Goal: Obtain resource: Download file/media

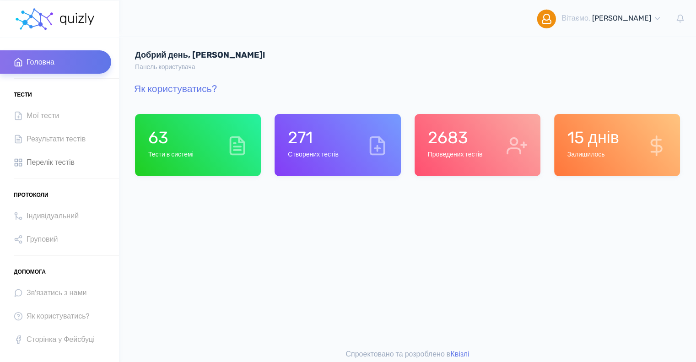
click at [47, 160] on span "Перелік тестів" at bounding box center [51, 162] width 48 height 12
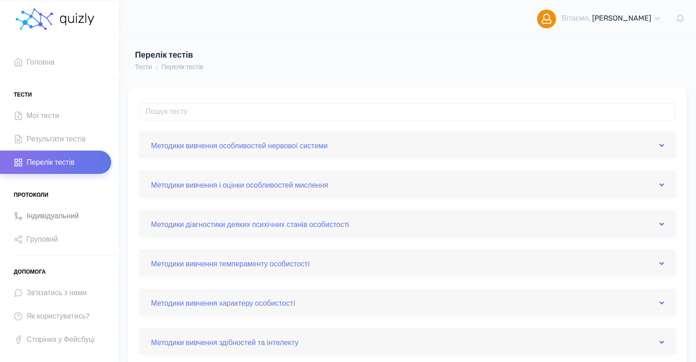
click at [86, 213] on link "Індивідуальний" at bounding box center [55, 215] width 111 height 23
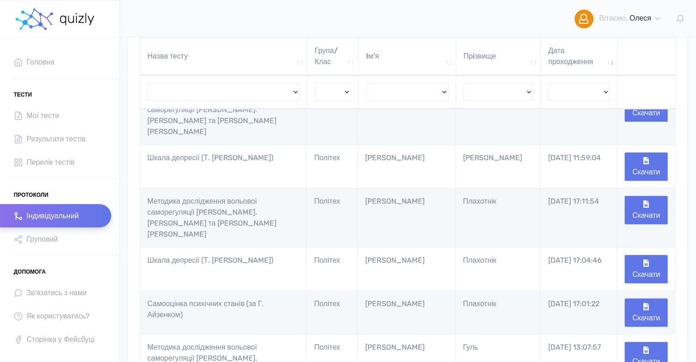
scroll to position [349, 0]
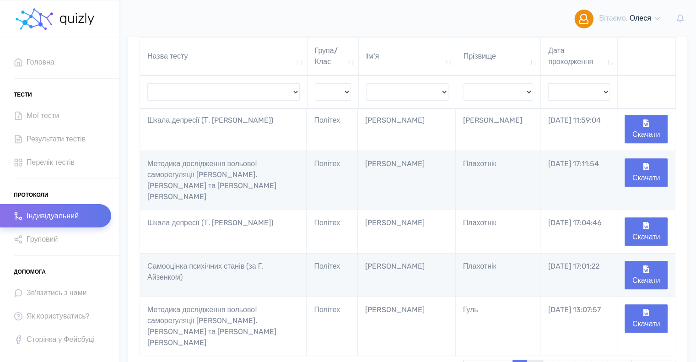
click at [535, 360] on link "2" at bounding box center [535, 368] width 16 height 17
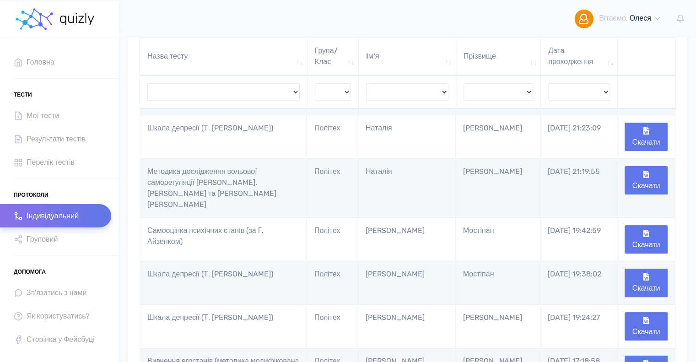
scroll to position [353, 0]
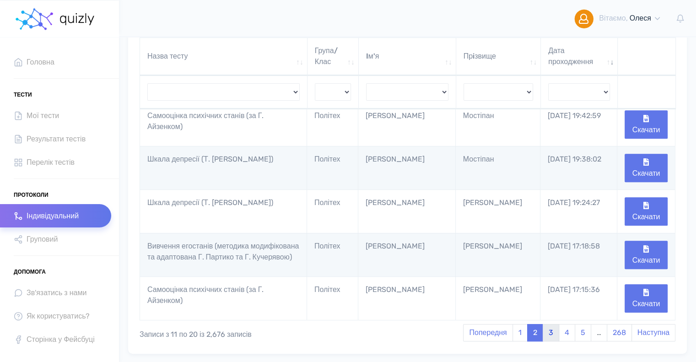
click at [550, 324] on link "3" at bounding box center [551, 332] width 16 height 17
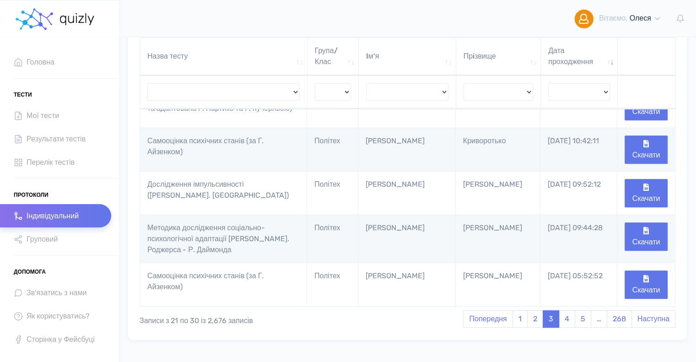
scroll to position [368, 0]
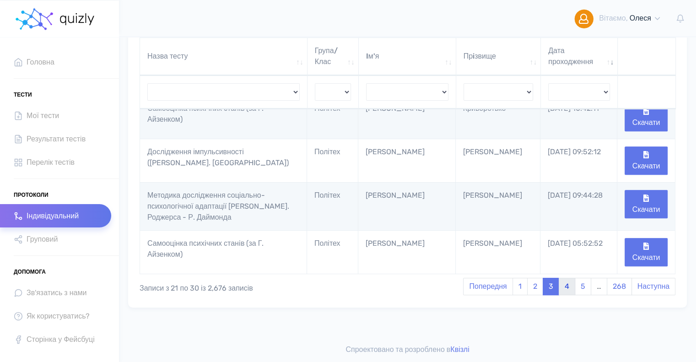
click at [569, 287] on link "4" at bounding box center [567, 286] width 16 height 17
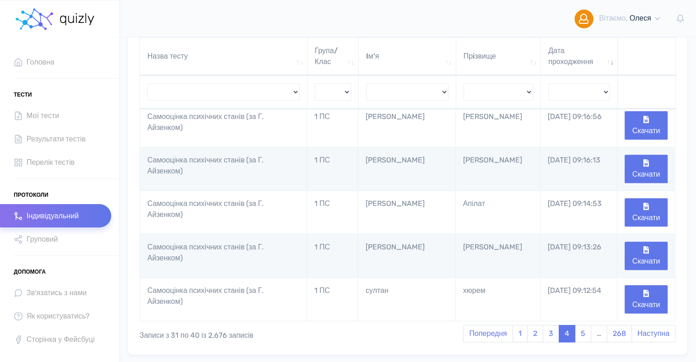
scroll to position [358, 0]
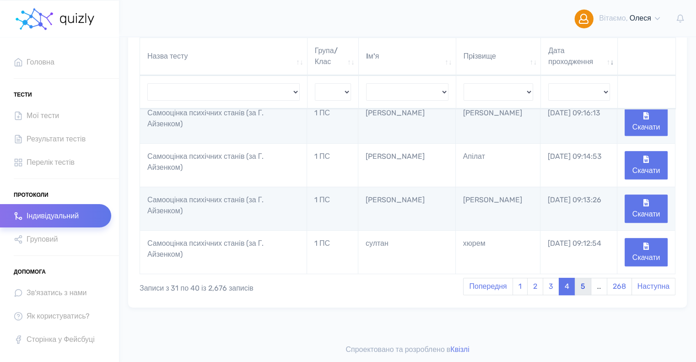
click at [583, 287] on link "5" at bounding box center [583, 286] width 16 height 17
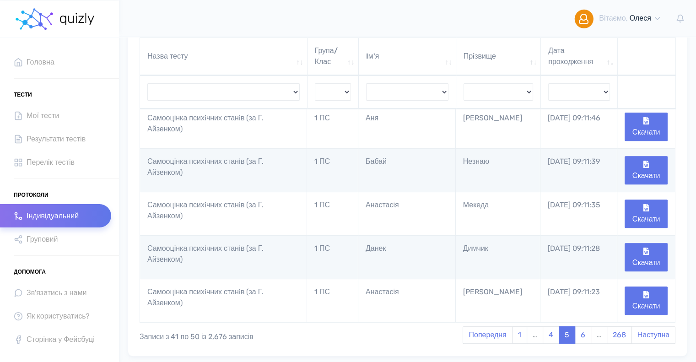
scroll to position [349, 0]
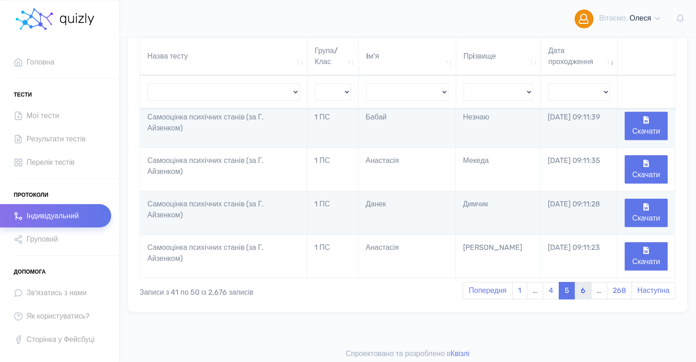
click at [581, 289] on link "6" at bounding box center [583, 290] width 16 height 17
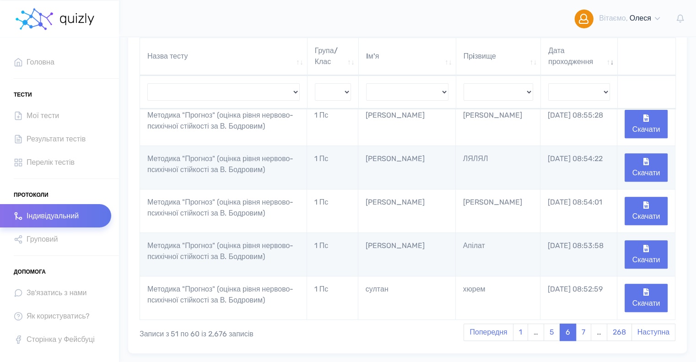
scroll to position [373, 0]
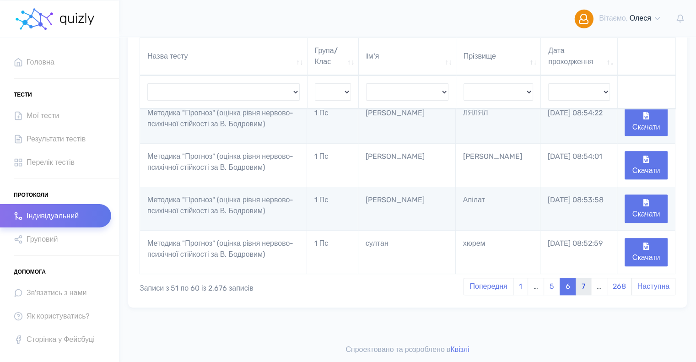
click at [580, 288] on link "7" at bounding box center [584, 286] width 16 height 17
click at [586, 288] on link "8" at bounding box center [583, 286] width 16 height 17
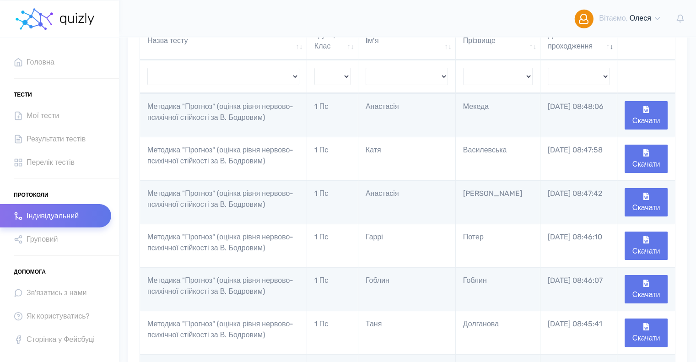
scroll to position [0, 0]
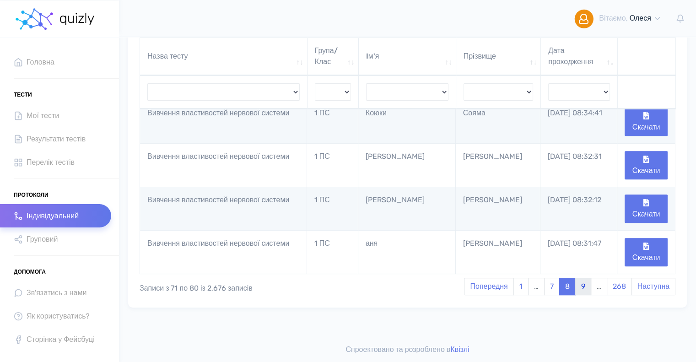
click at [582, 289] on link "9" at bounding box center [583, 286] width 16 height 17
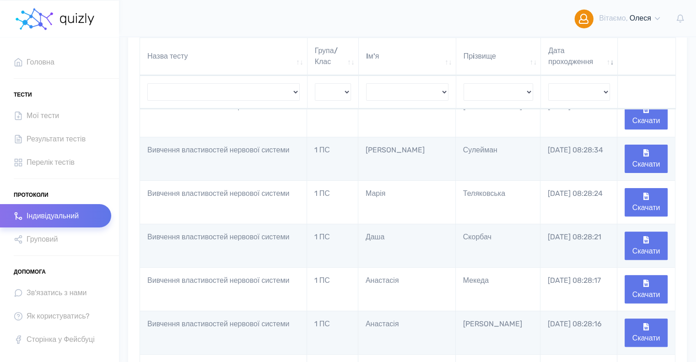
scroll to position [349, 0]
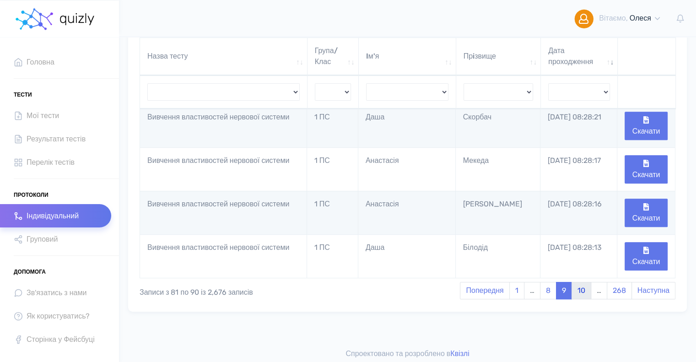
click at [584, 289] on link "10" at bounding box center [582, 290] width 20 height 17
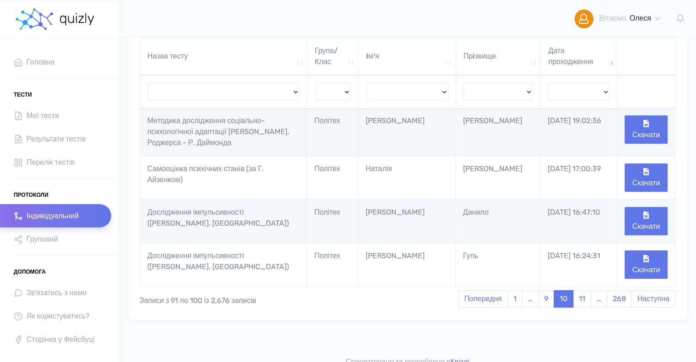
scroll to position [353, 0]
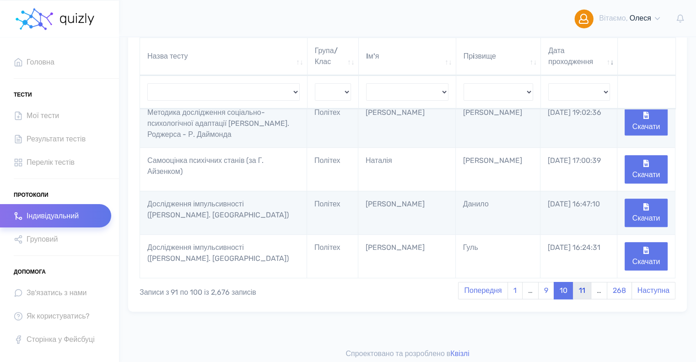
click at [582, 289] on link "11" at bounding box center [582, 290] width 18 height 17
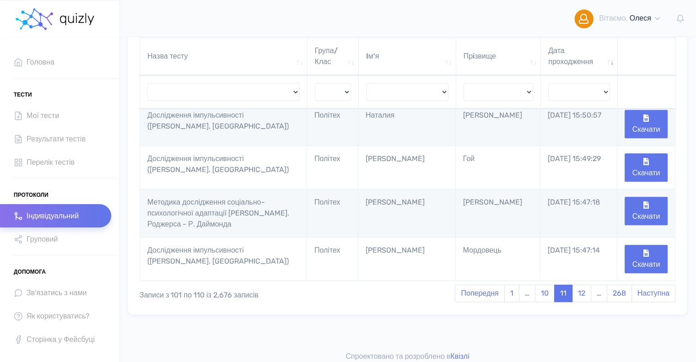
scroll to position [368, 0]
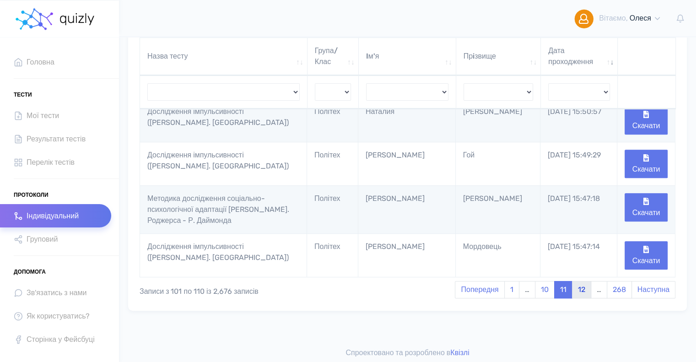
click at [582, 287] on link "12" at bounding box center [581, 289] width 19 height 17
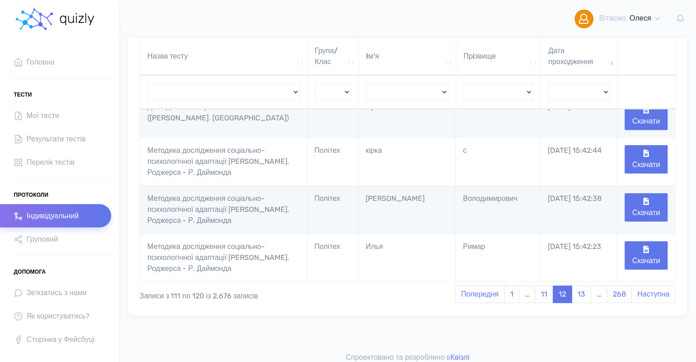
scroll to position [373, 0]
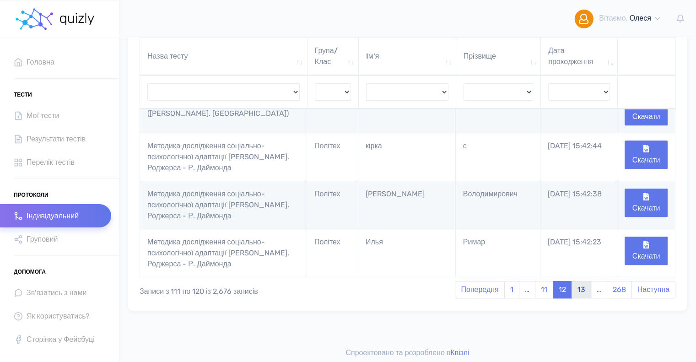
click at [579, 289] on link "13" at bounding box center [582, 289] width 20 height 17
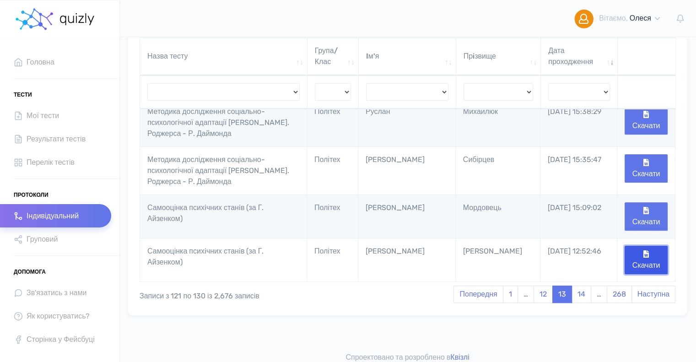
click at [656, 261] on button "Скачати" at bounding box center [646, 260] width 43 height 28
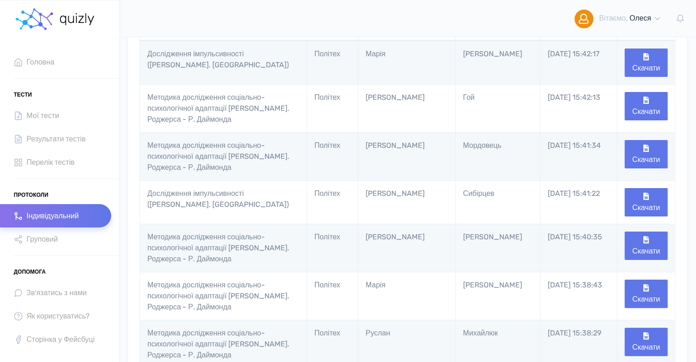
scroll to position [0, 0]
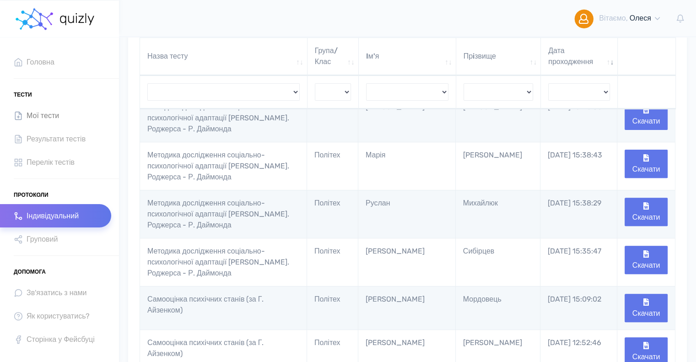
click at [54, 114] on span "Мої тести" at bounding box center [43, 115] width 33 height 12
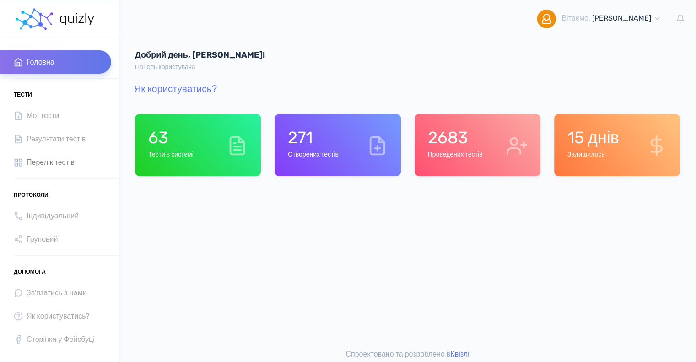
click at [48, 162] on span "Перелік тестів" at bounding box center [51, 162] width 48 height 12
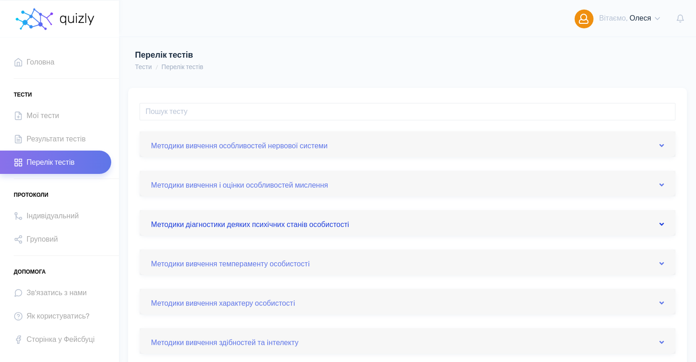
click at [322, 225] on link "Методики дiагностики деяких психiчних станiв особистостi" at bounding box center [407, 223] width 513 height 15
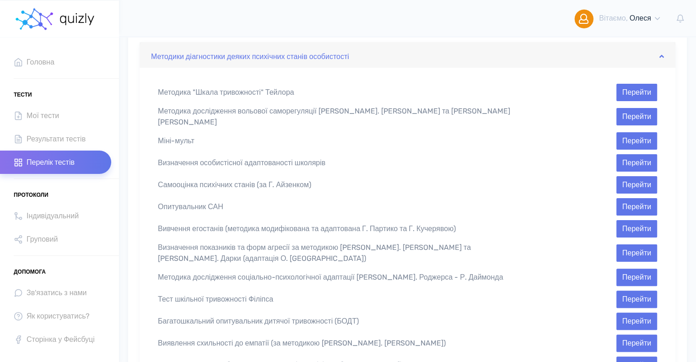
scroll to position [183, 0]
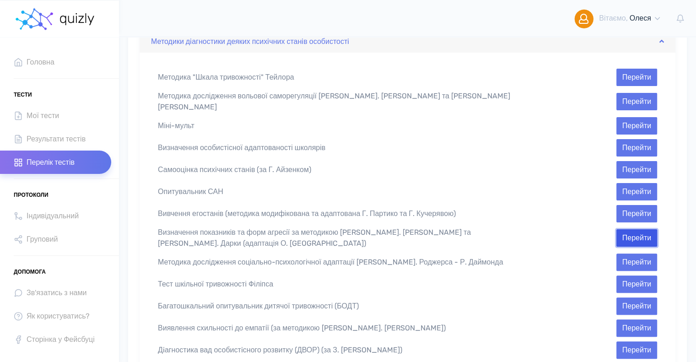
click at [633, 233] on button "Перейти" at bounding box center [637, 237] width 41 height 17
